Goal: Information Seeking & Learning: Learn about a topic

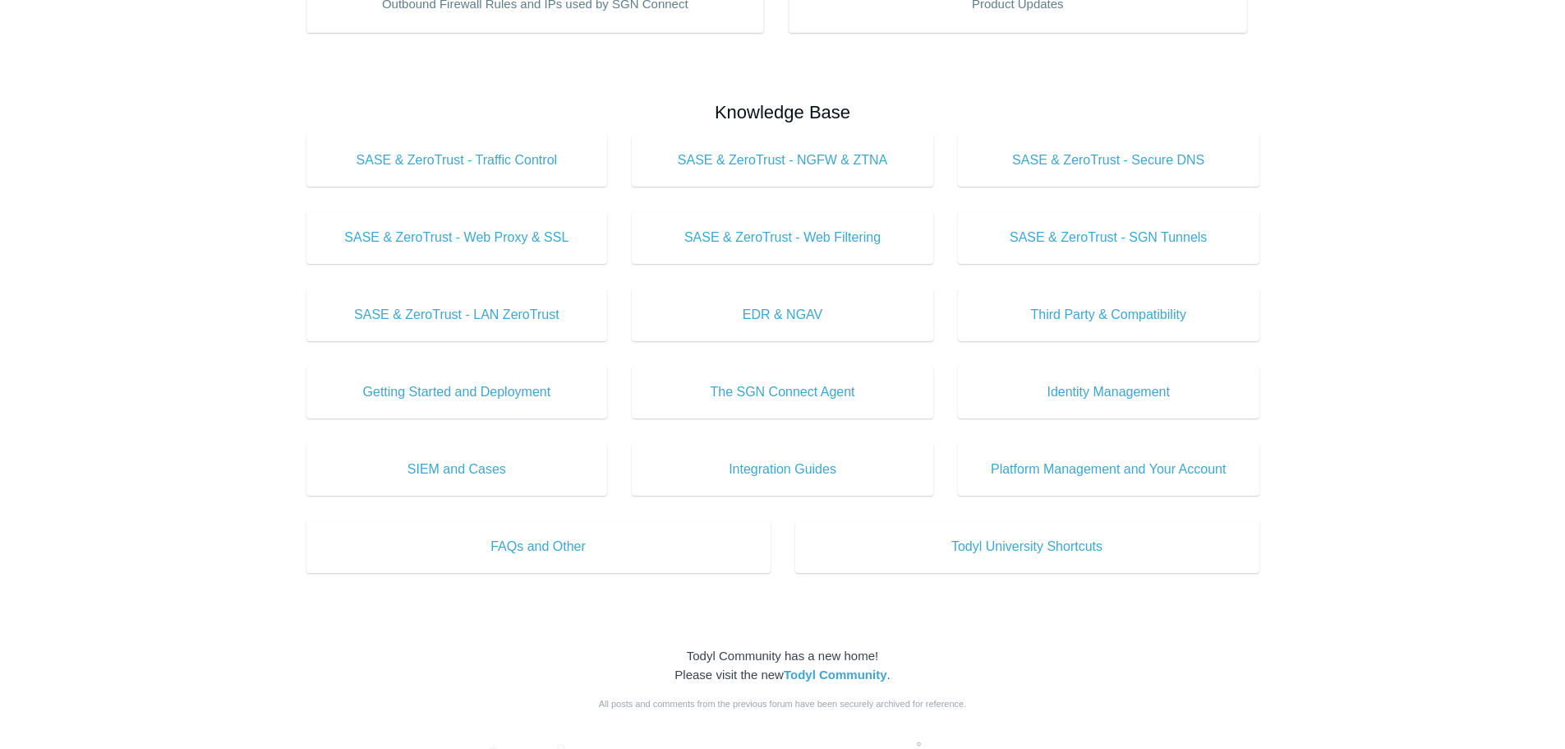
scroll to position [657, 0]
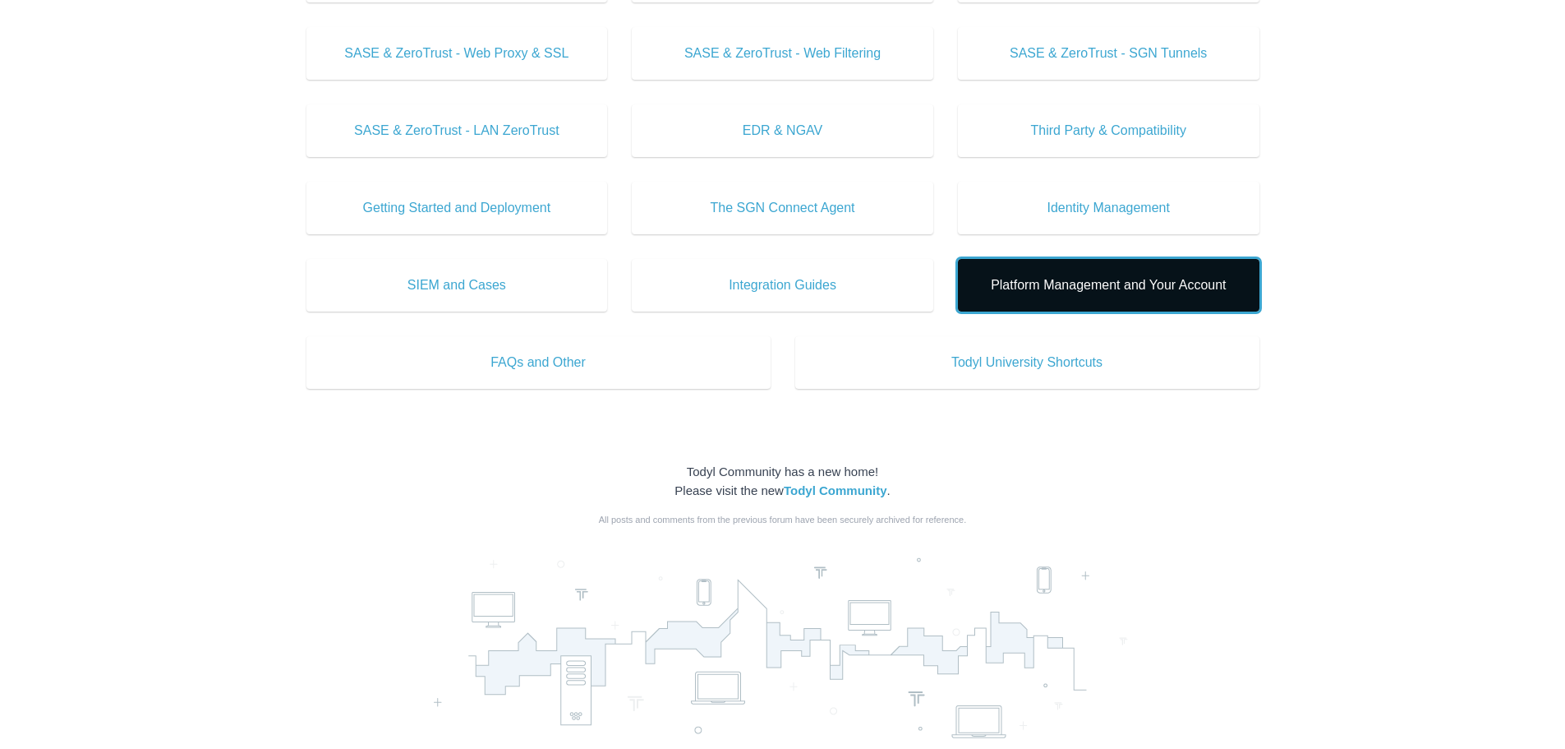
click at [1099, 282] on span "Platform Management and Your Account" at bounding box center [1109, 285] width 252 height 20
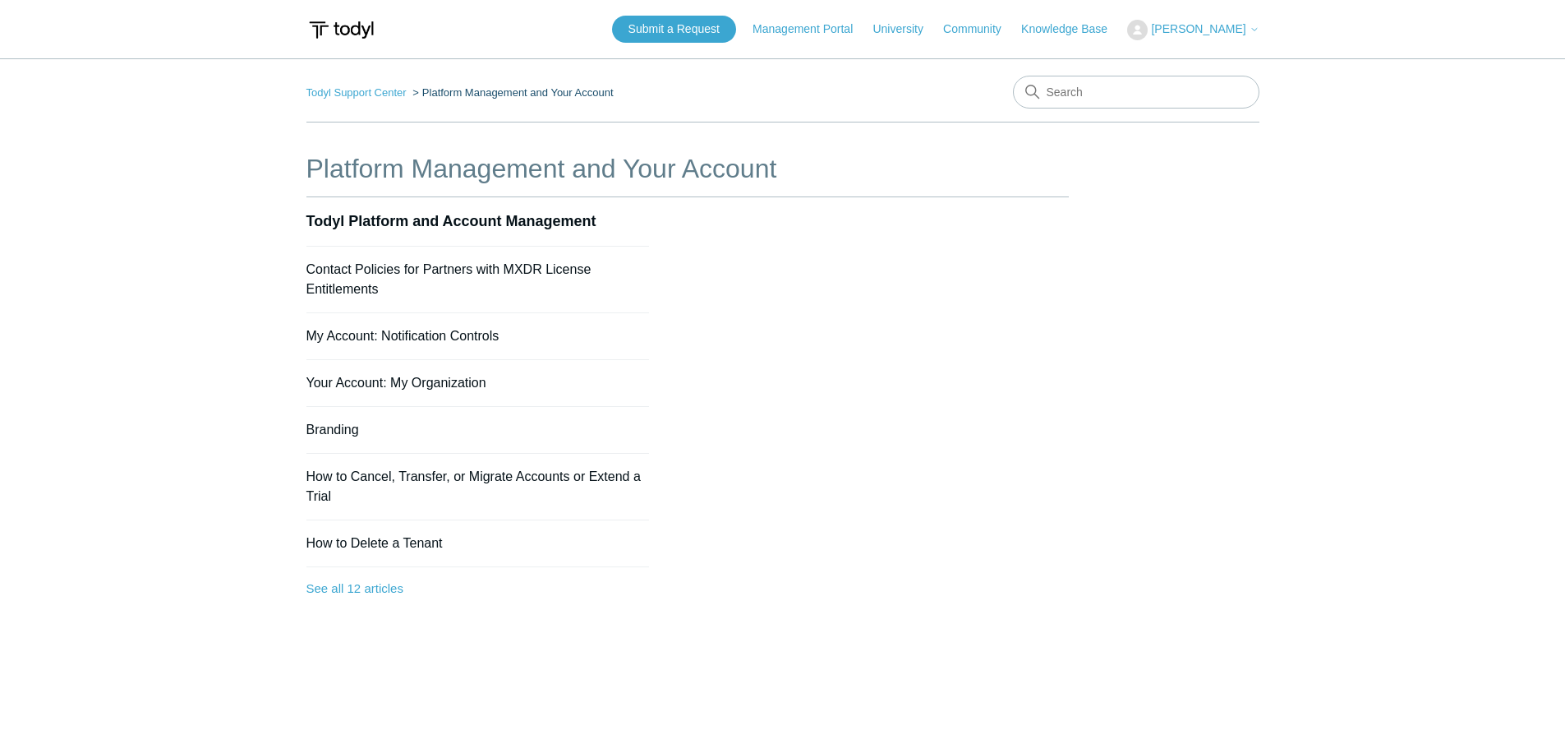
scroll to position [82, 0]
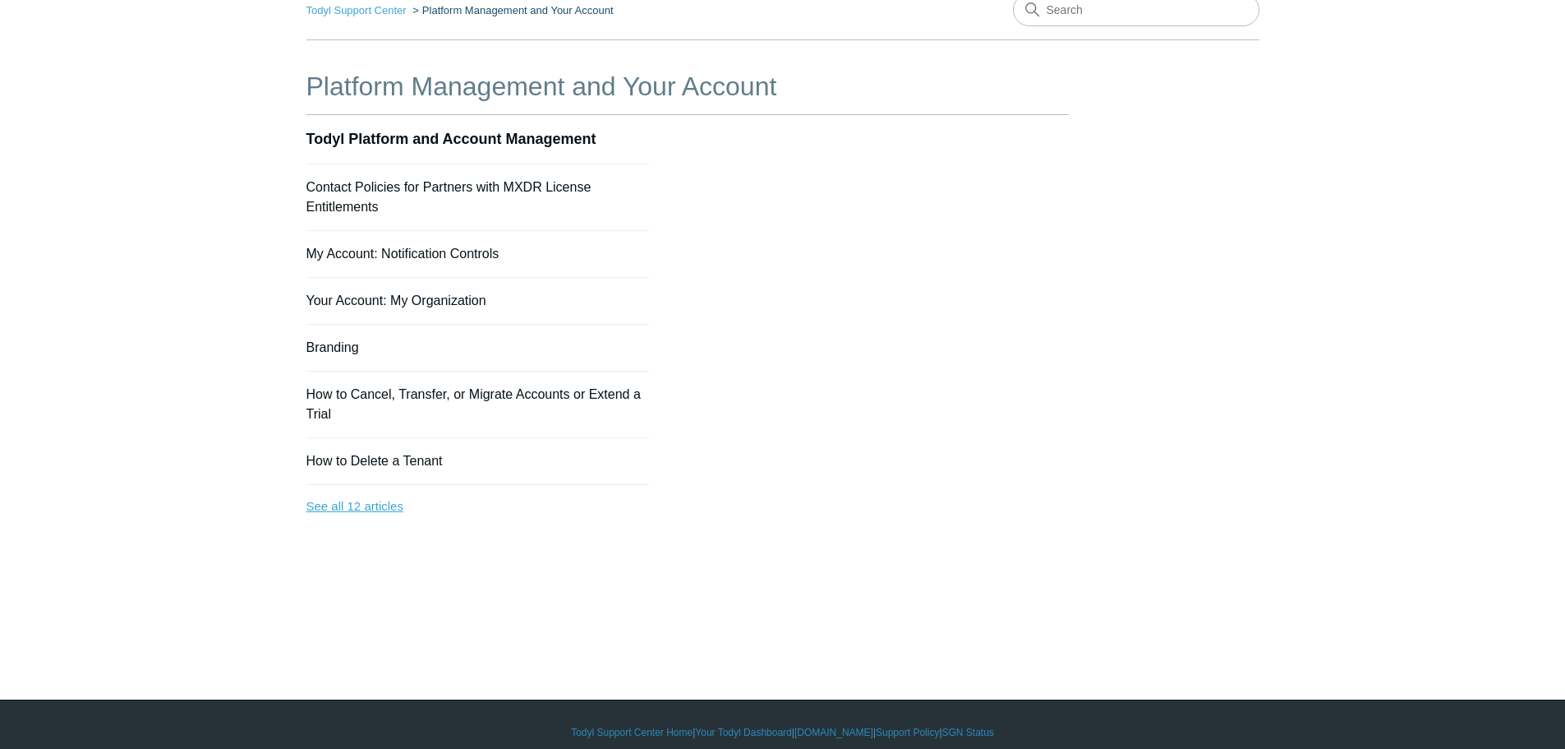
click at [375, 507] on link "See all 12 articles" at bounding box center [477, 507] width 343 height 44
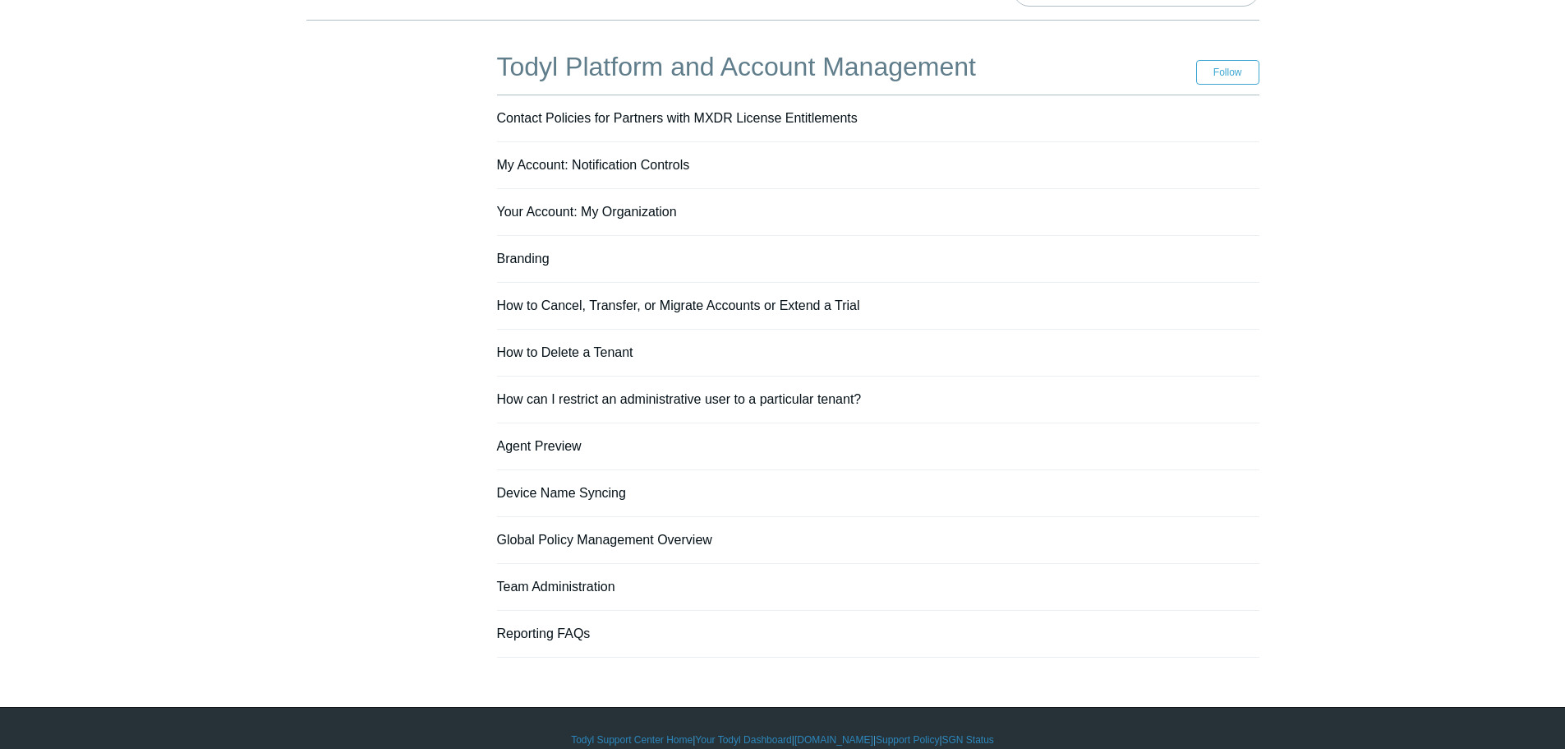
scroll to position [125, 0]
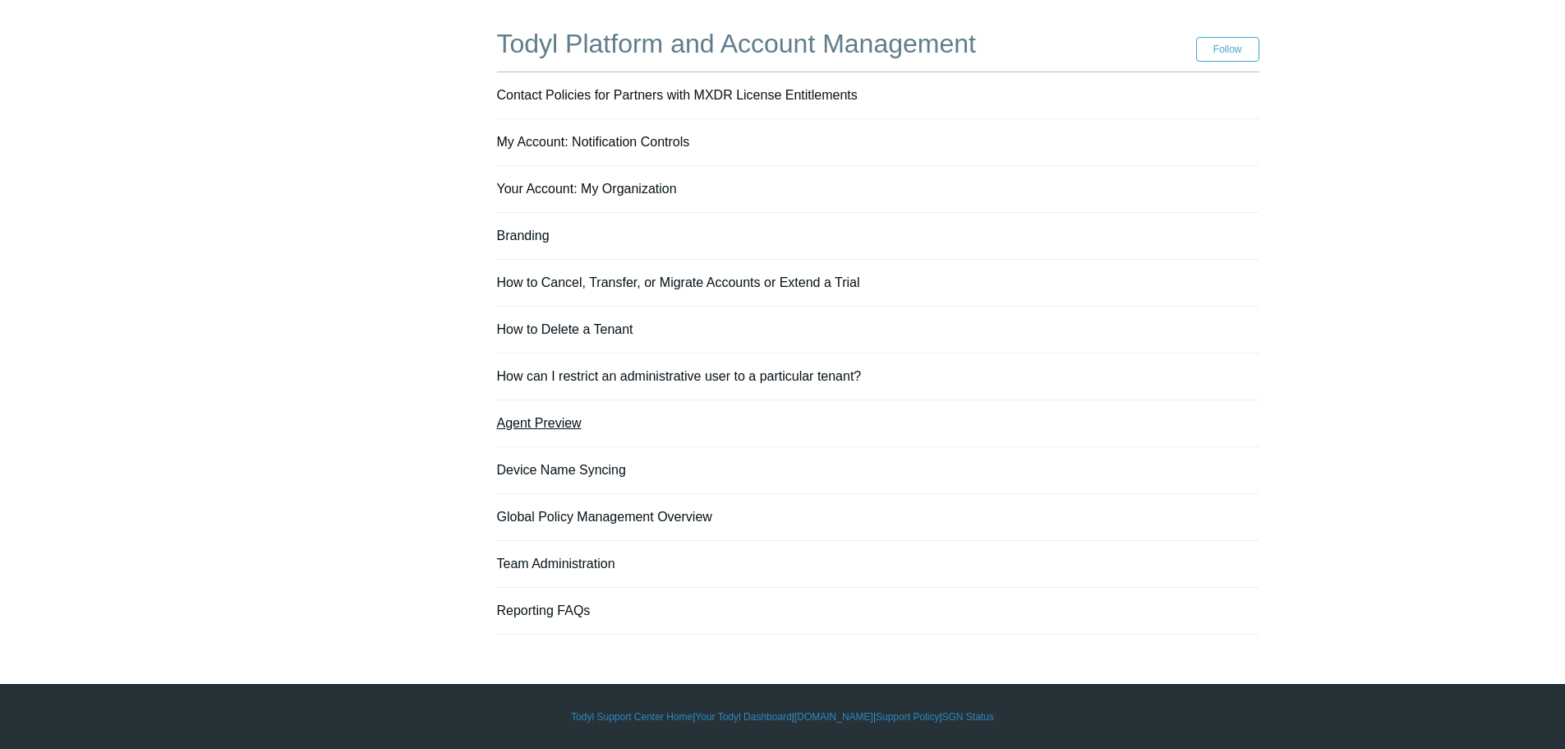
click at [548, 419] on link "Agent Preview" at bounding box center [539, 423] width 85 height 14
